Goal: Transaction & Acquisition: Purchase product/service

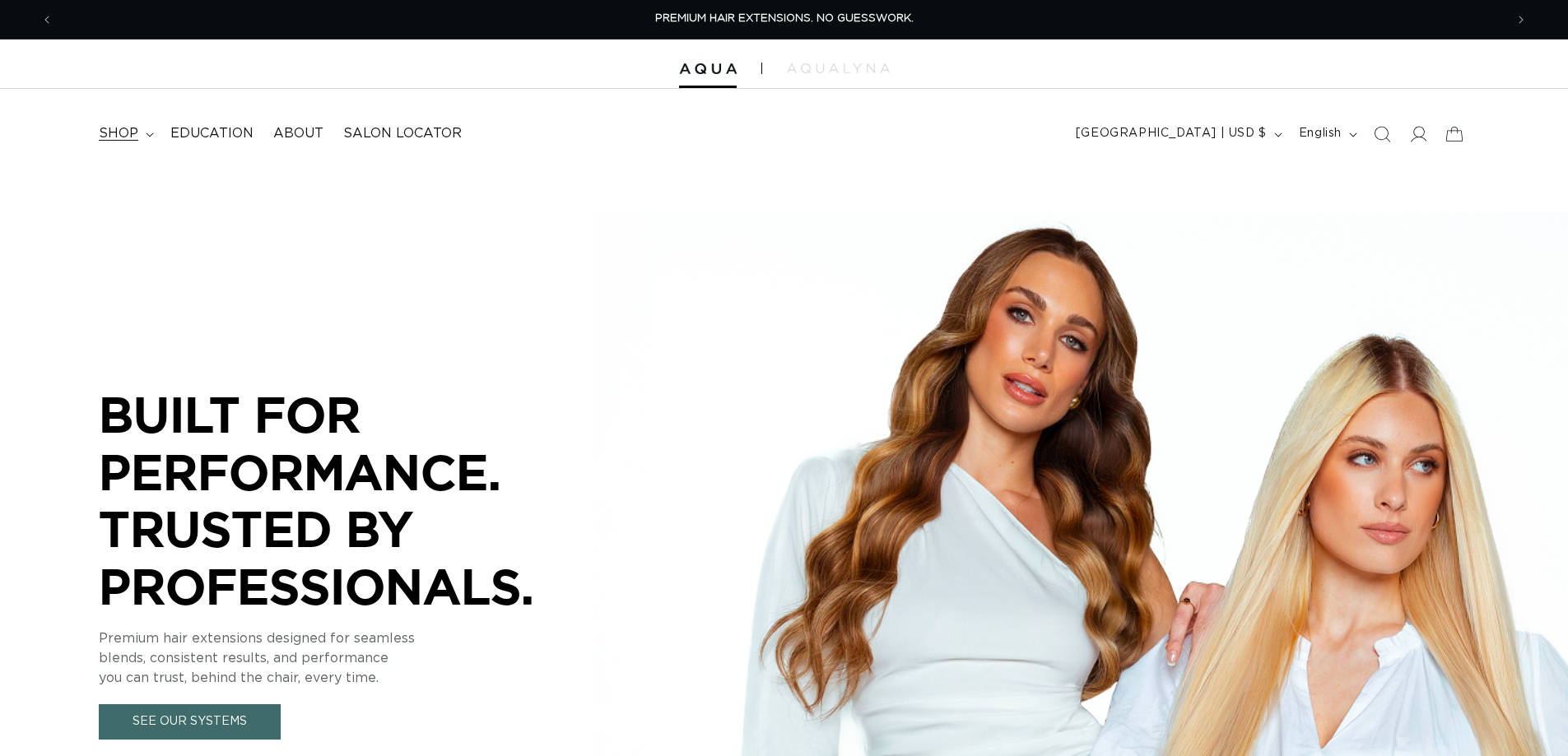
click at [125, 136] on span "shop" at bounding box center [119, 133] width 39 height 18
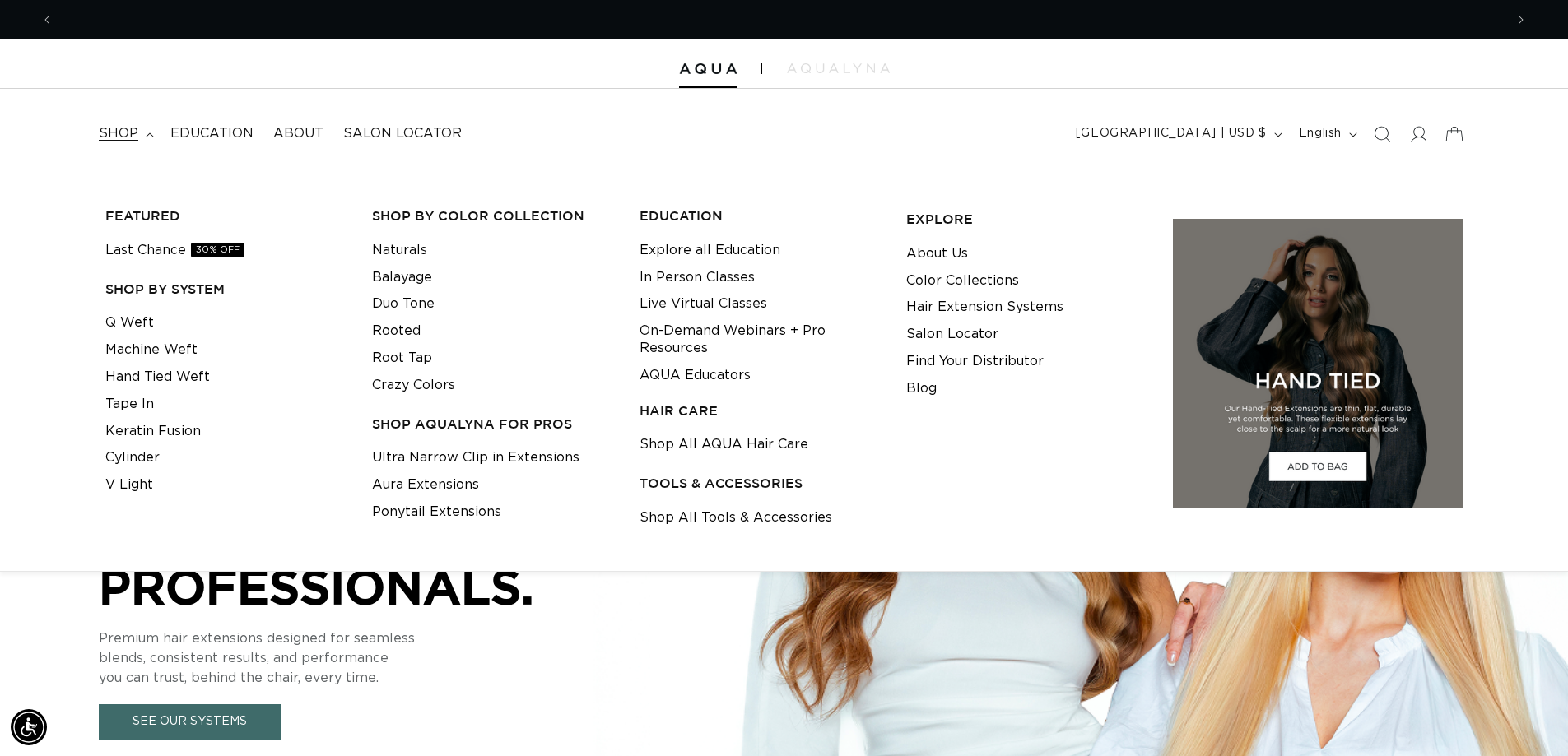
scroll to position [0, 1451]
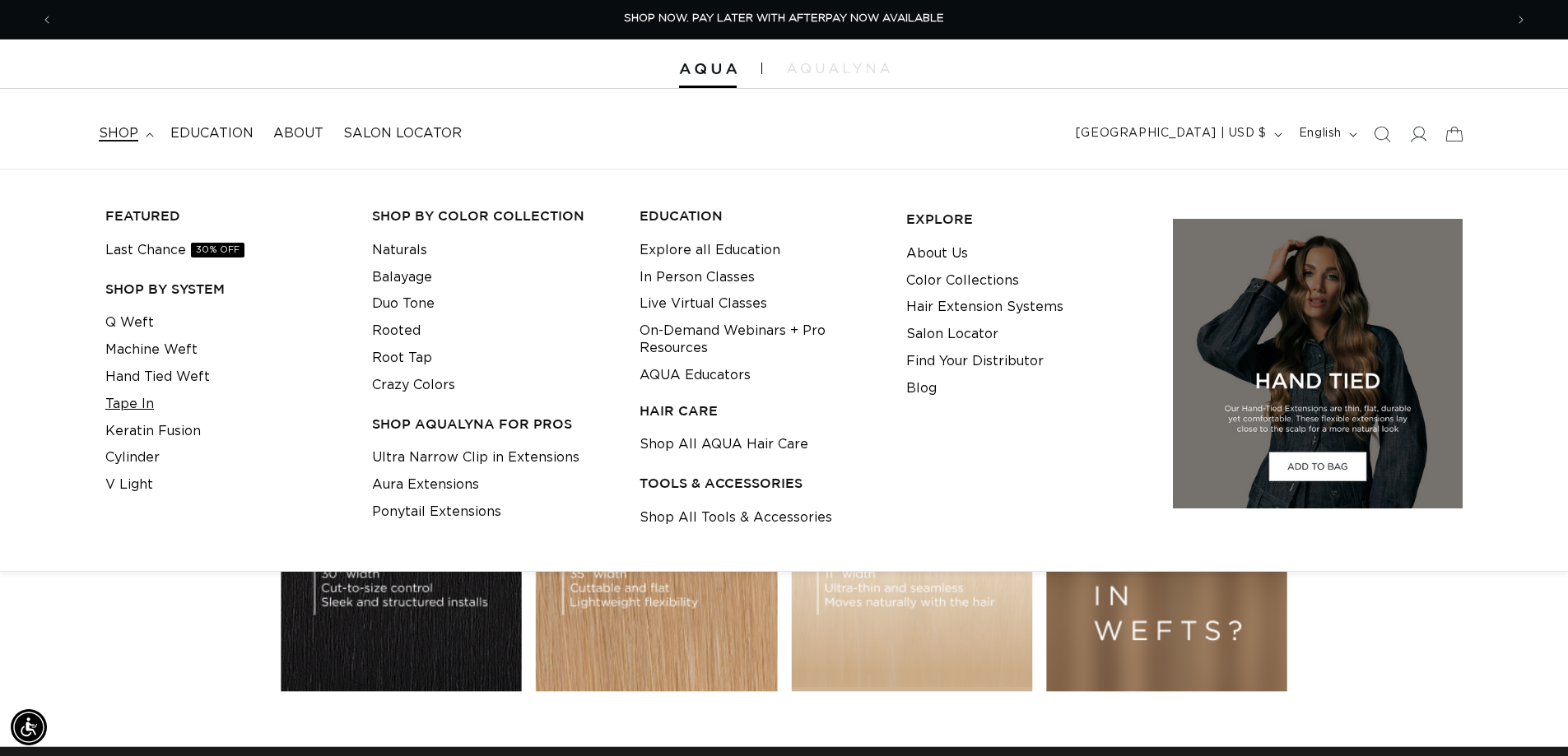
click at [138, 404] on link "Tape In" at bounding box center [130, 404] width 49 height 27
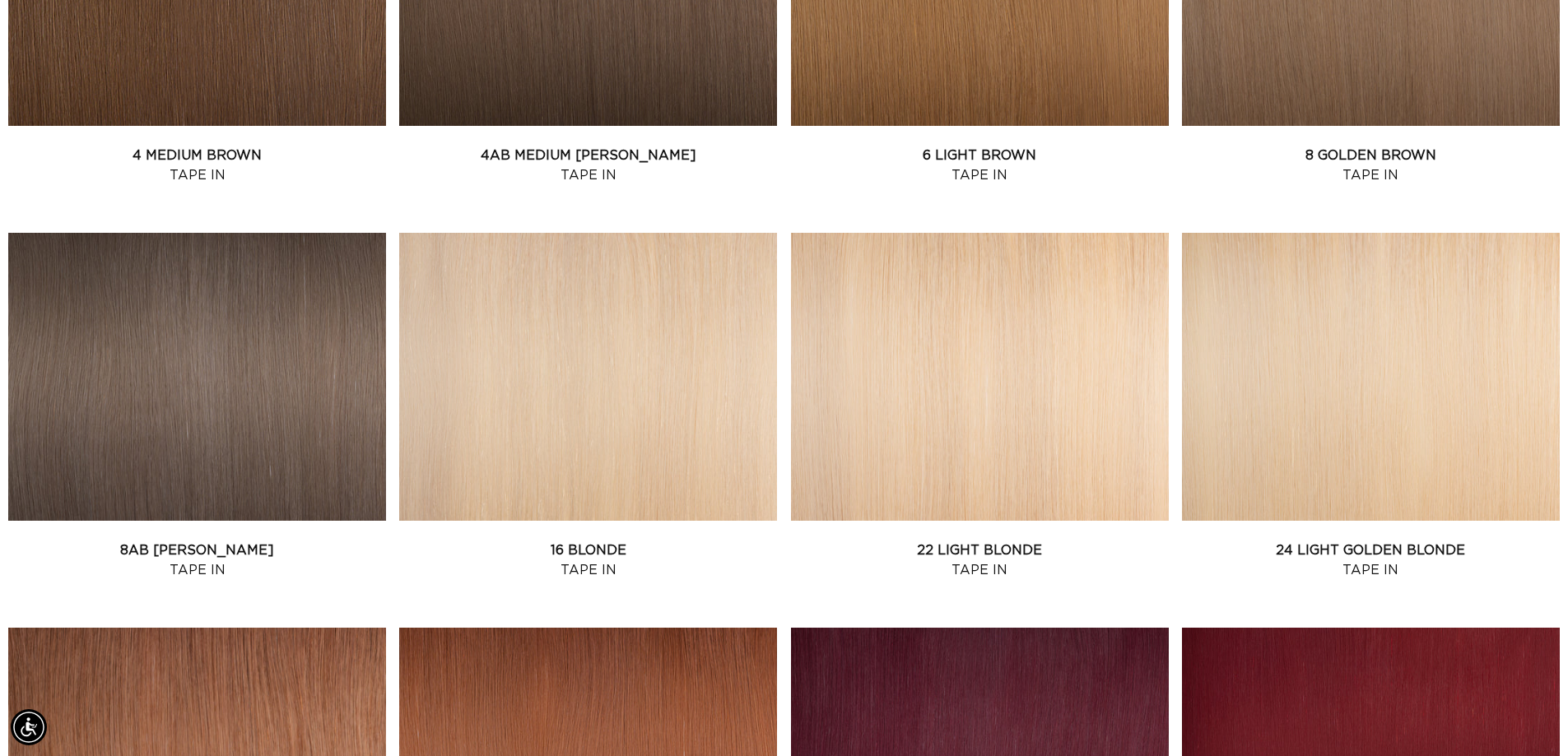
scroll to position [0, 1451]
click at [230, 146] on link "4 Medium Brown Tape In" at bounding box center [197, 165] width 377 height 39
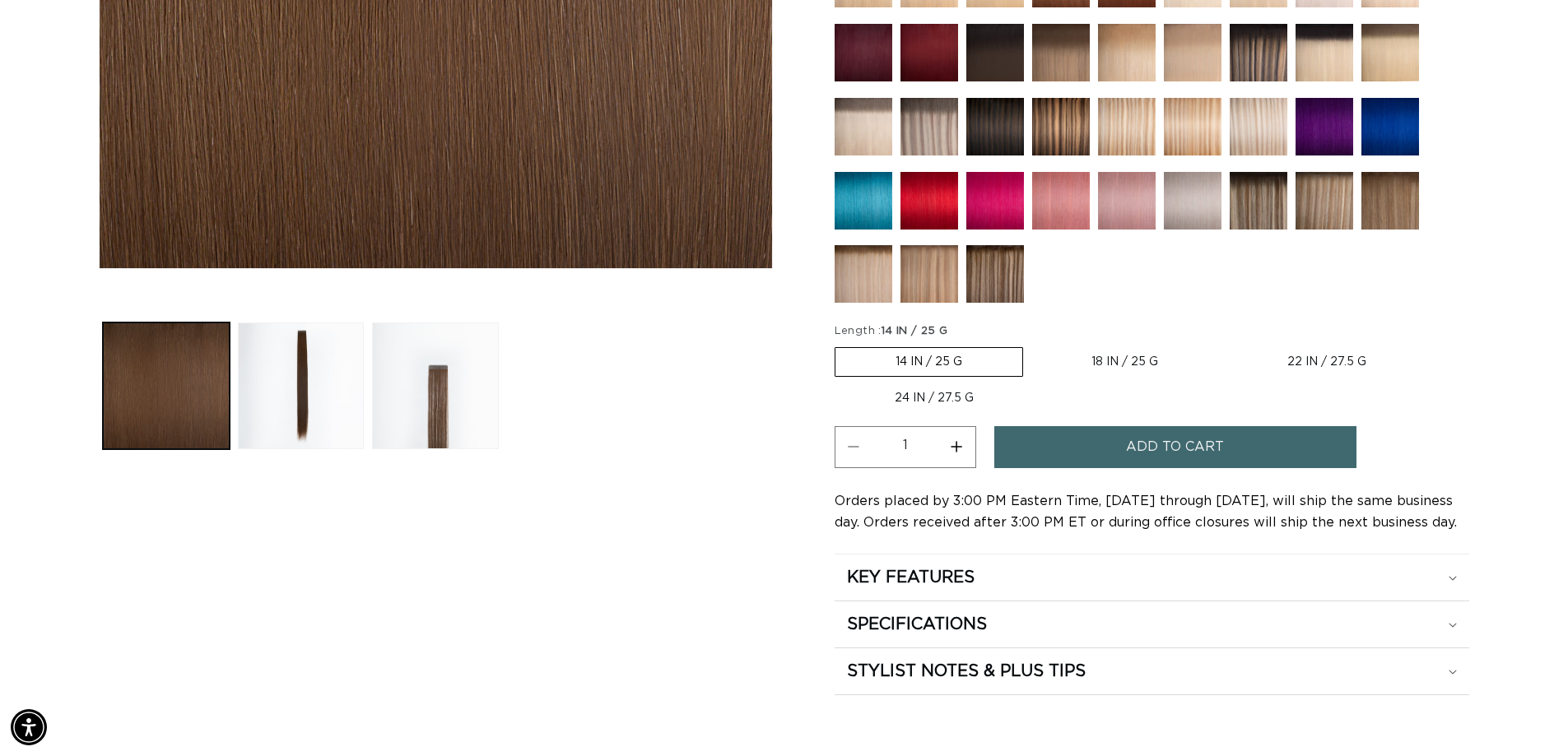
scroll to position [0, 2902]
click at [909, 398] on label "24 IN / 27.5 G Variant sold out or unavailable" at bounding box center [934, 399] width 199 height 28
click at [1434, 344] on input "24 IN / 27.5 G Variant sold out or unavailable" at bounding box center [1434, 343] width 1 height 1
radio input "true"
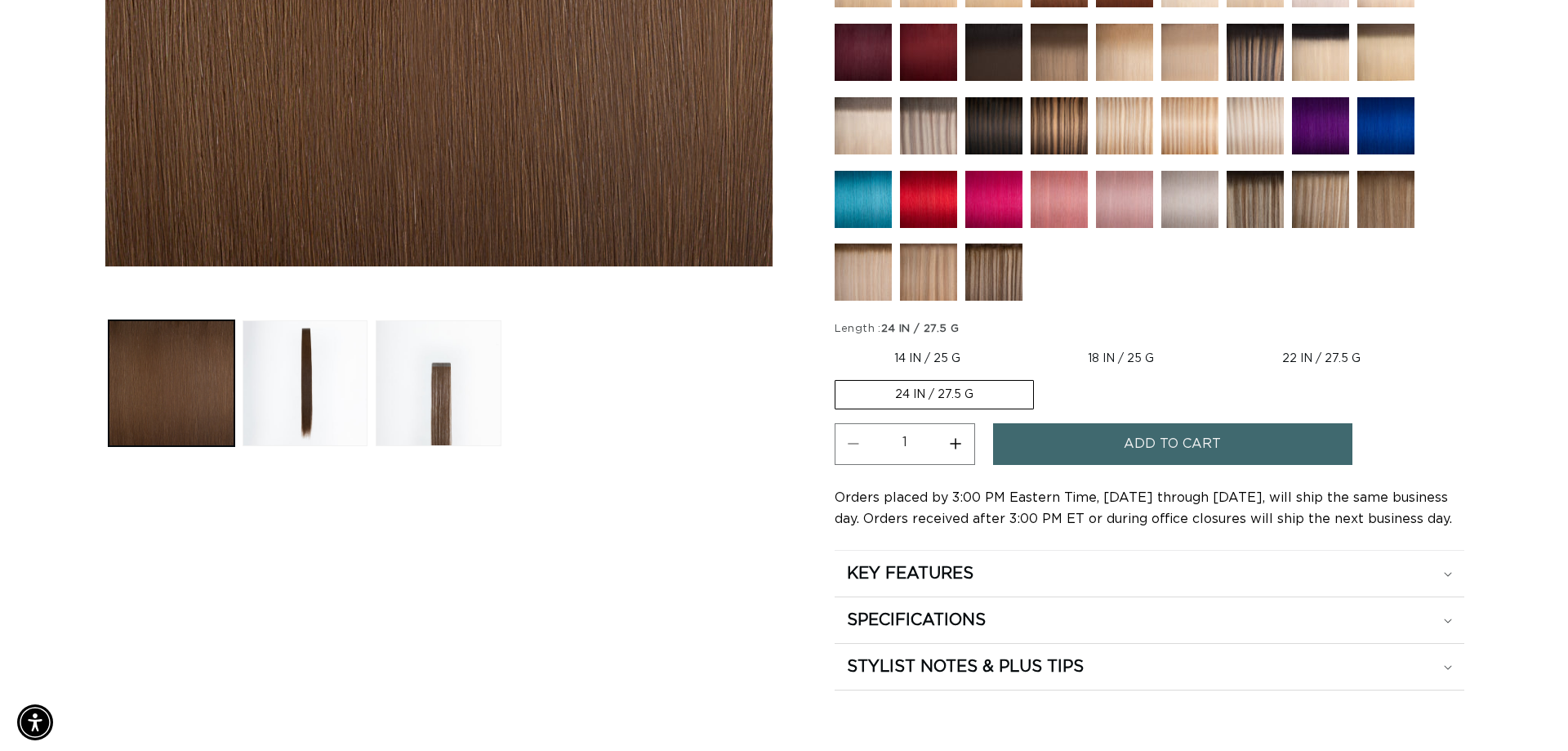
scroll to position [0, 1440]
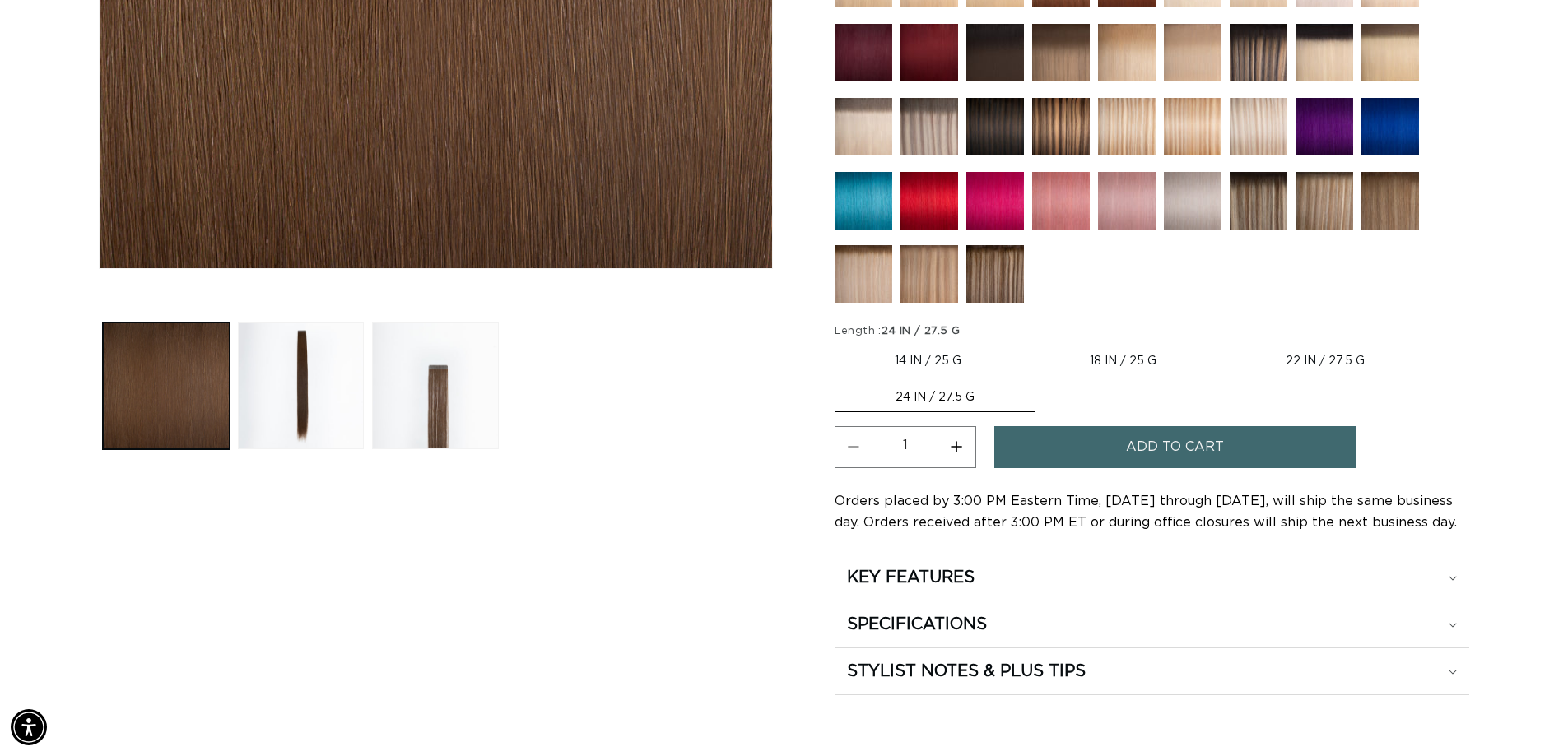
click at [1193, 447] on span "Add to cart" at bounding box center [1175, 446] width 98 height 42
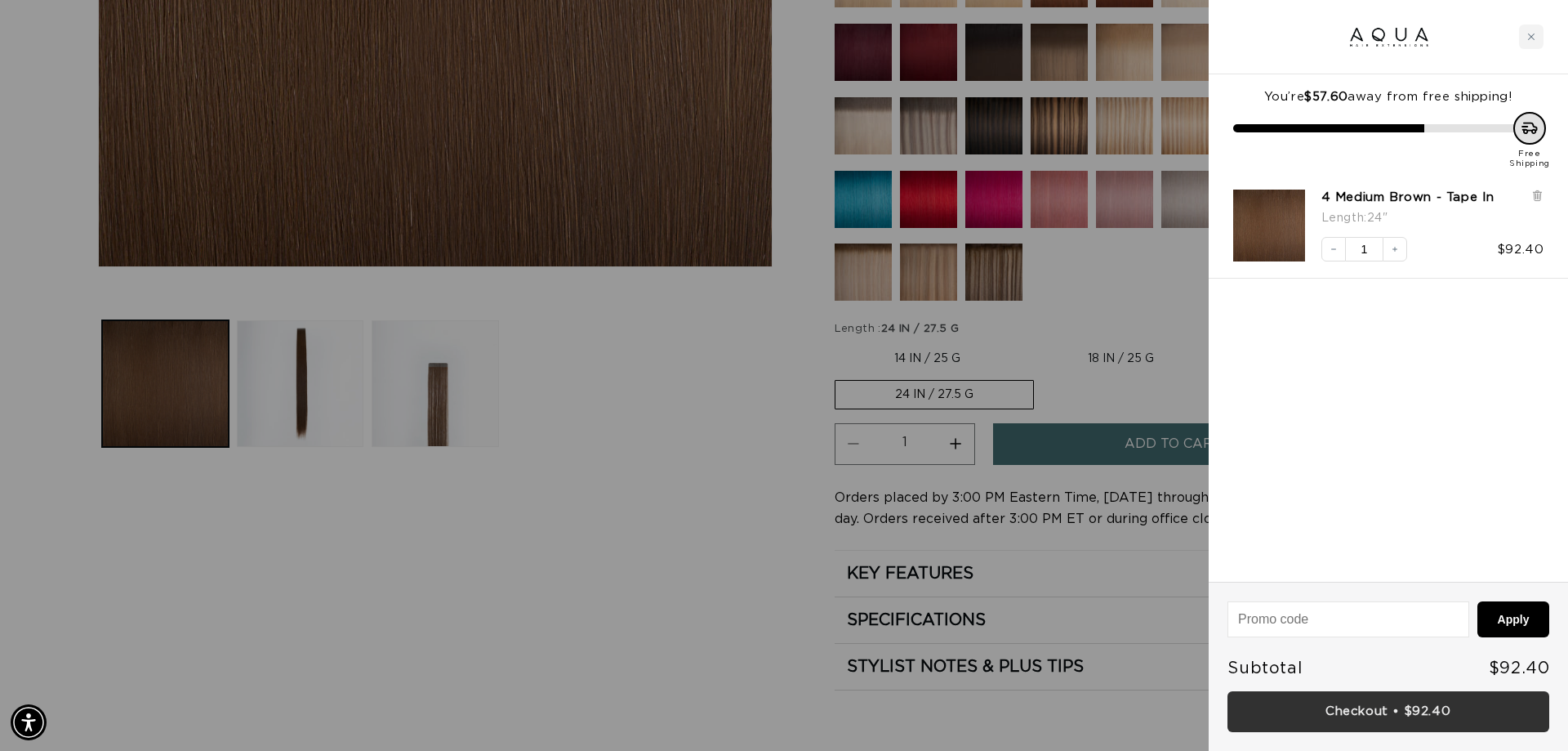
scroll to position [0, 1452]
click at [1335, 706] on link "Checkout • $92.40" at bounding box center [1387, 712] width 322 height 42
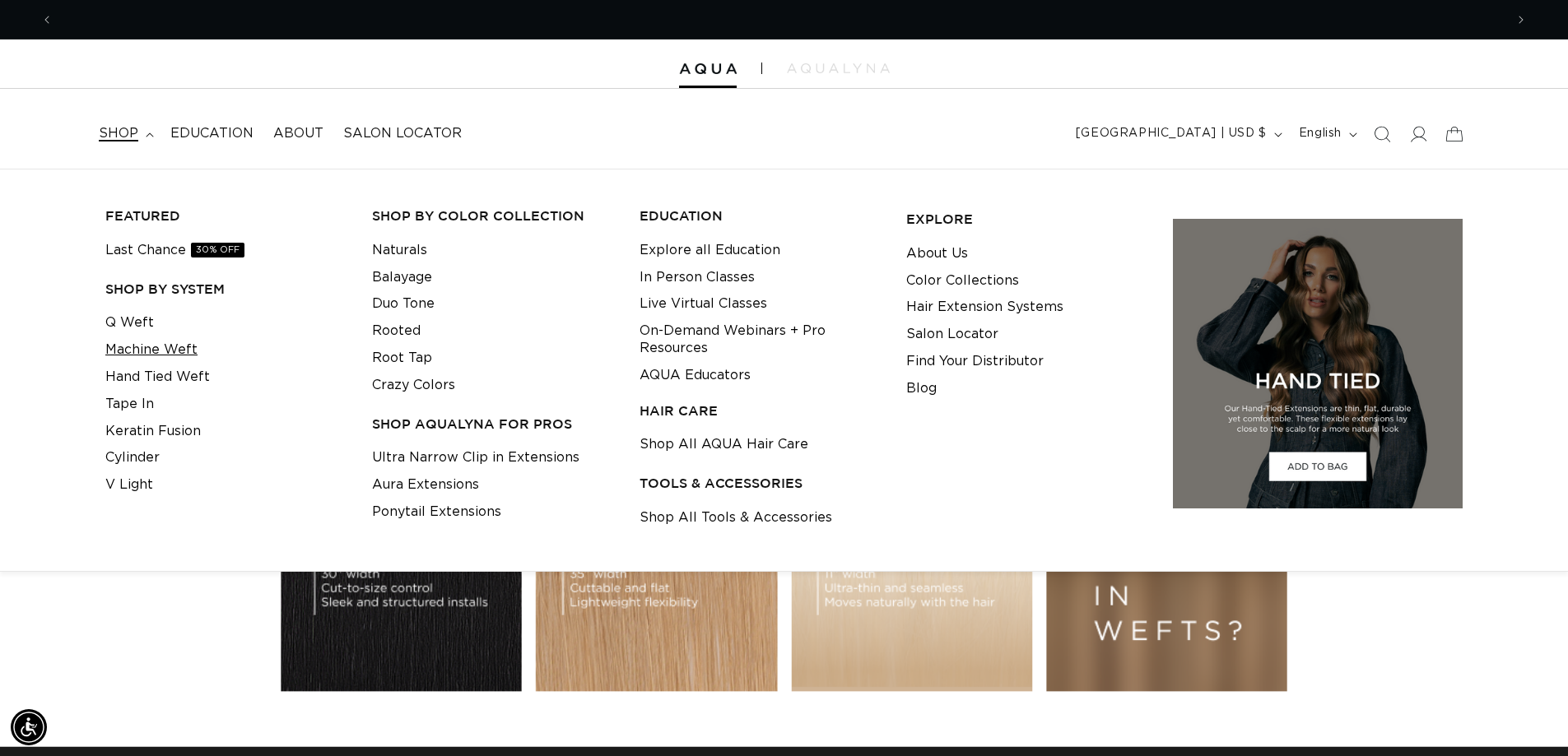
scroll to position [0, 2902]
click at [184, 352] on link "Machine Weft" at bounding box center [151, 349] width 92 height 27
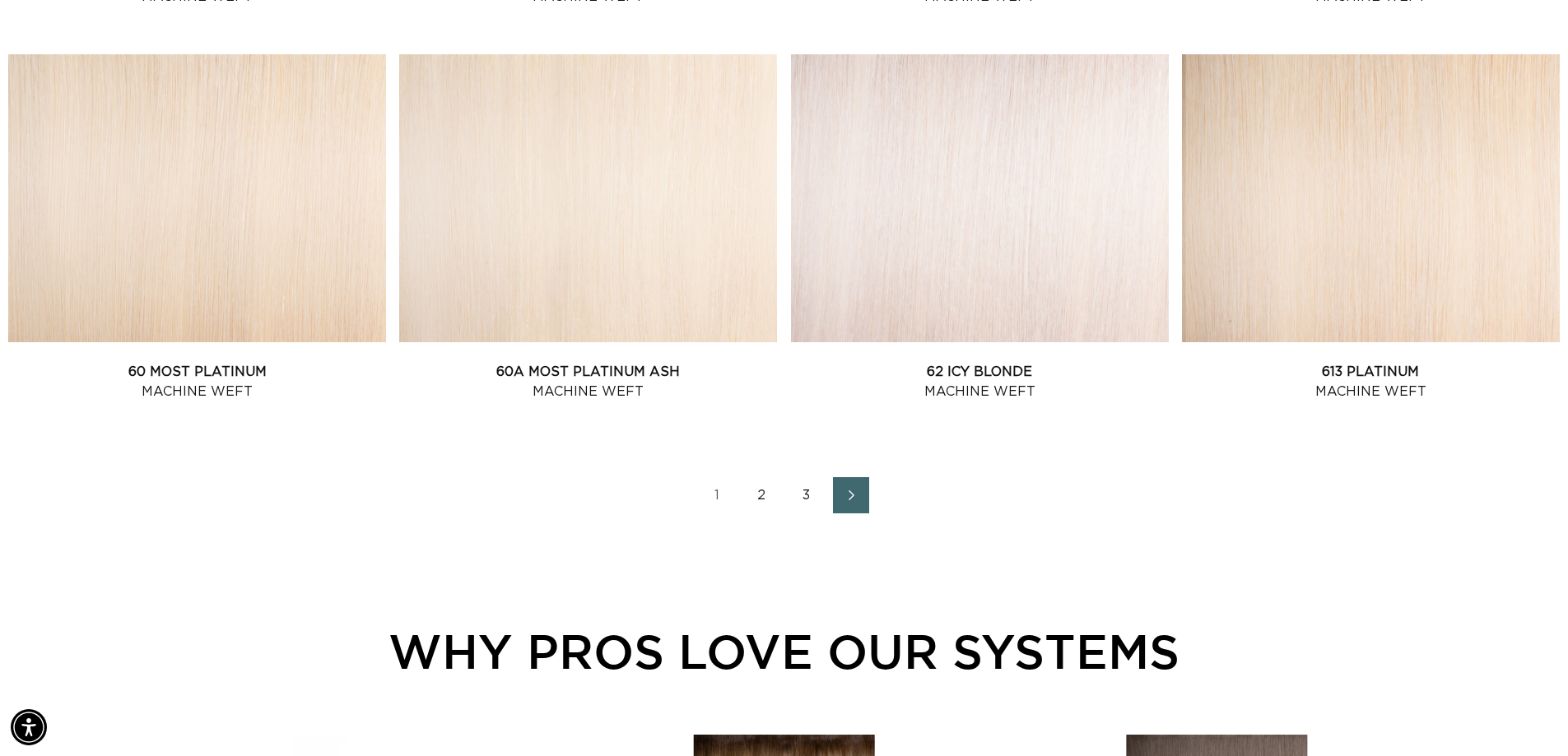
scroll to position [2220, 0]
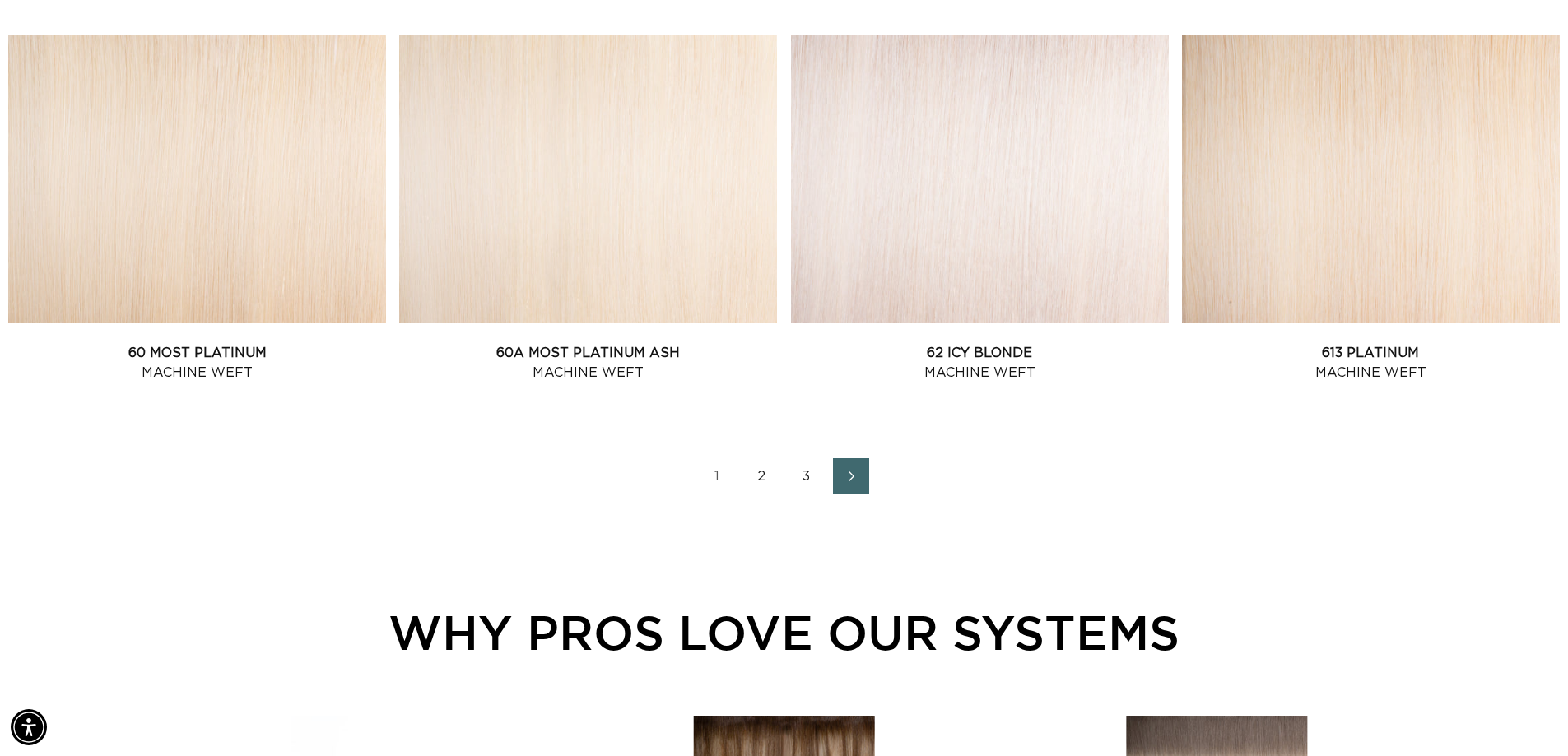
click at [761, 477] on link "2" at bounding box center [762, 476] width 36 height 36
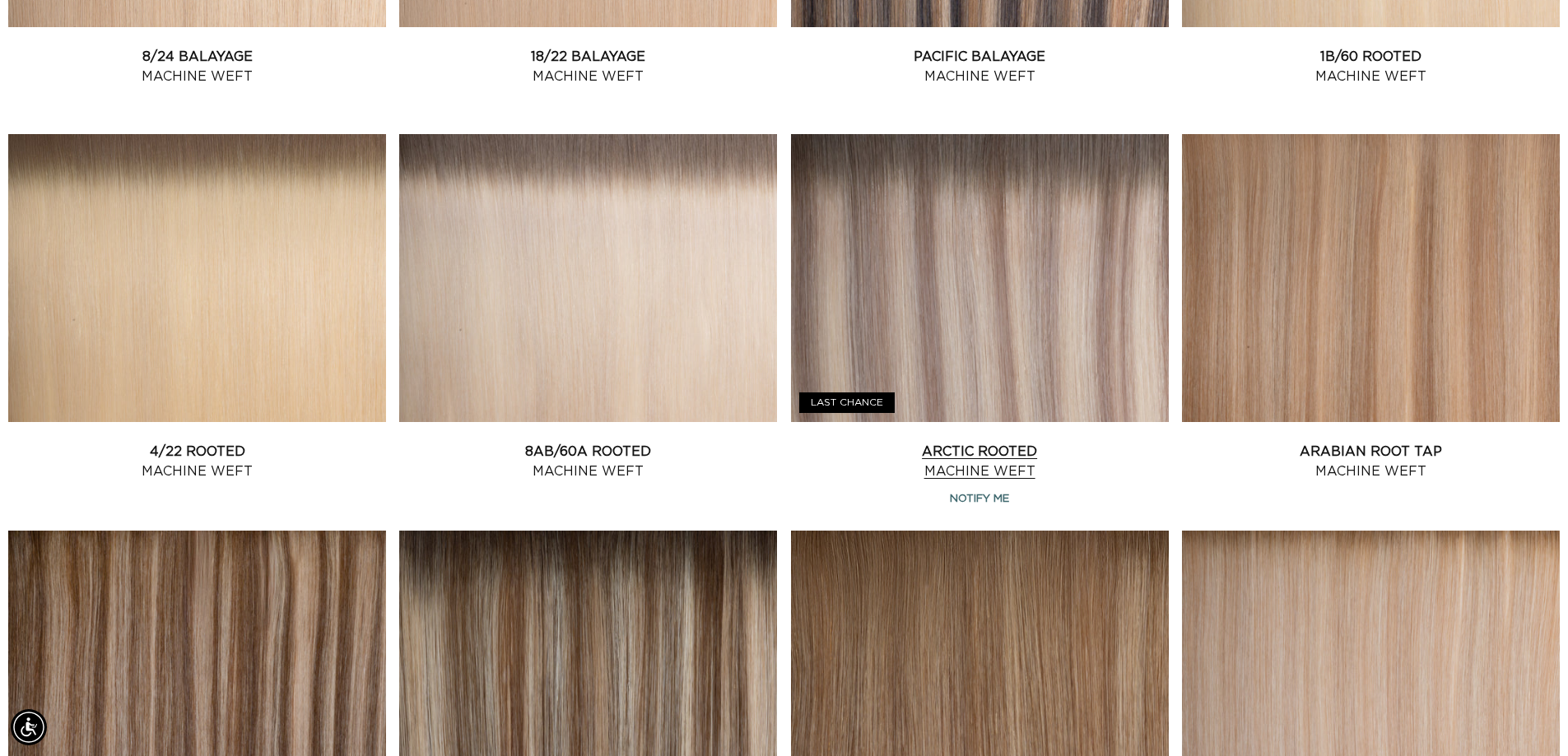
click at [1004, 441] on link "Arctic Rooted Machine Weft" at bounding box center [980, 461] width 377 height 39
